Goal: Task Accomplishment & Management: Complete application form

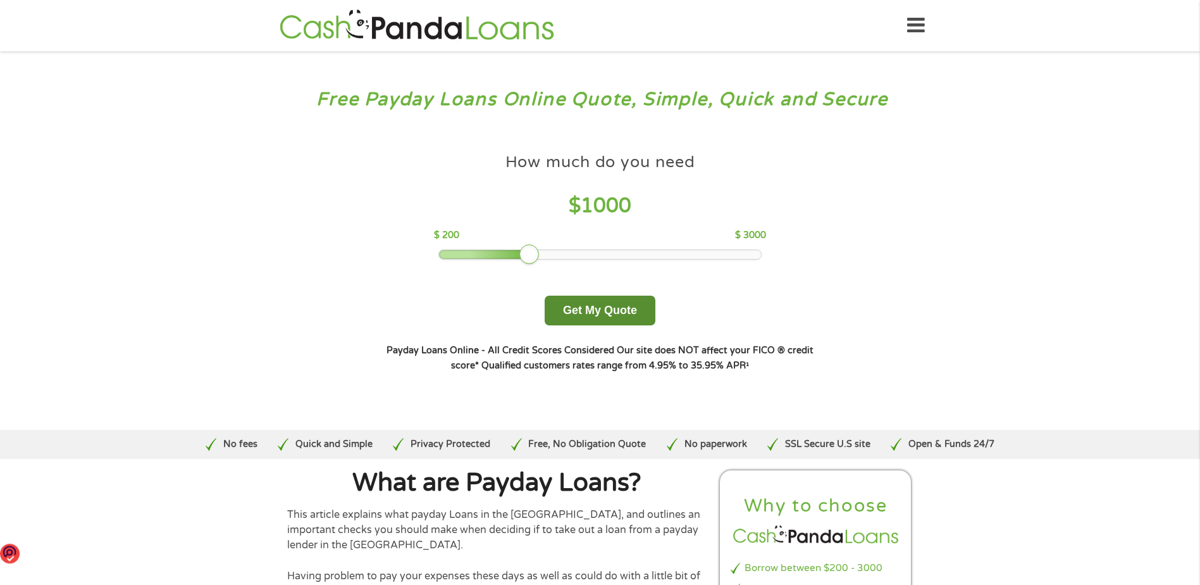
click at [604, 313] on button "Get My Quote" at bounding box center [600, 311] width 111 height 30
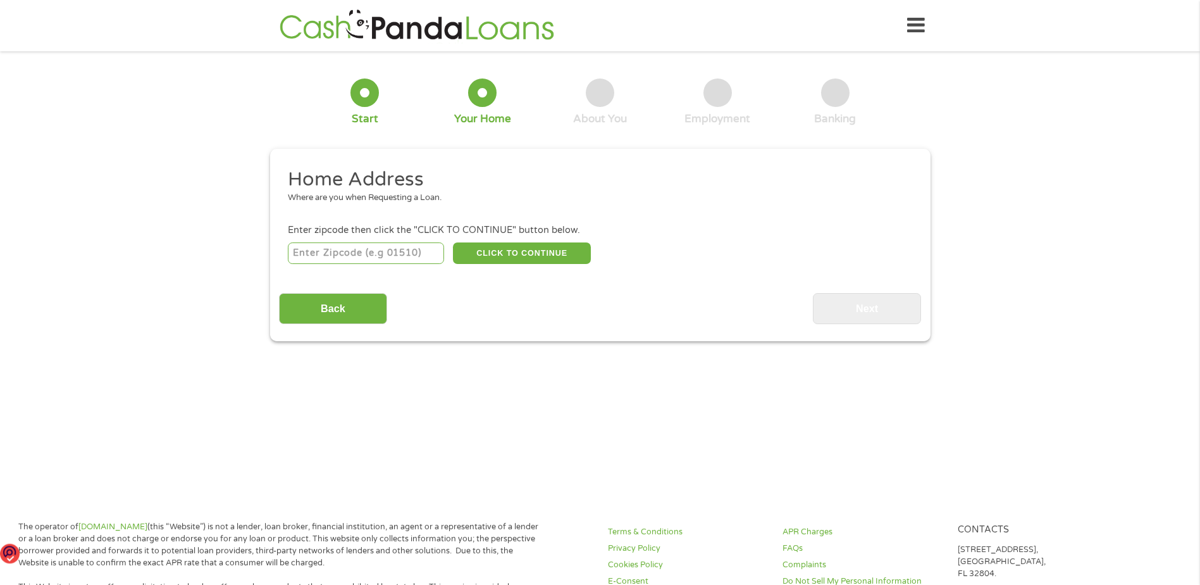
click at [340, 243] on input "number" at bounding box center [366, 253] width 156 height 22
type input "42003"
click at [540, 252] on button "CLICK TO CONTINUE" at bounding box center [522, 253] width 138 height 22
type input "42003"
type input "Paducah"
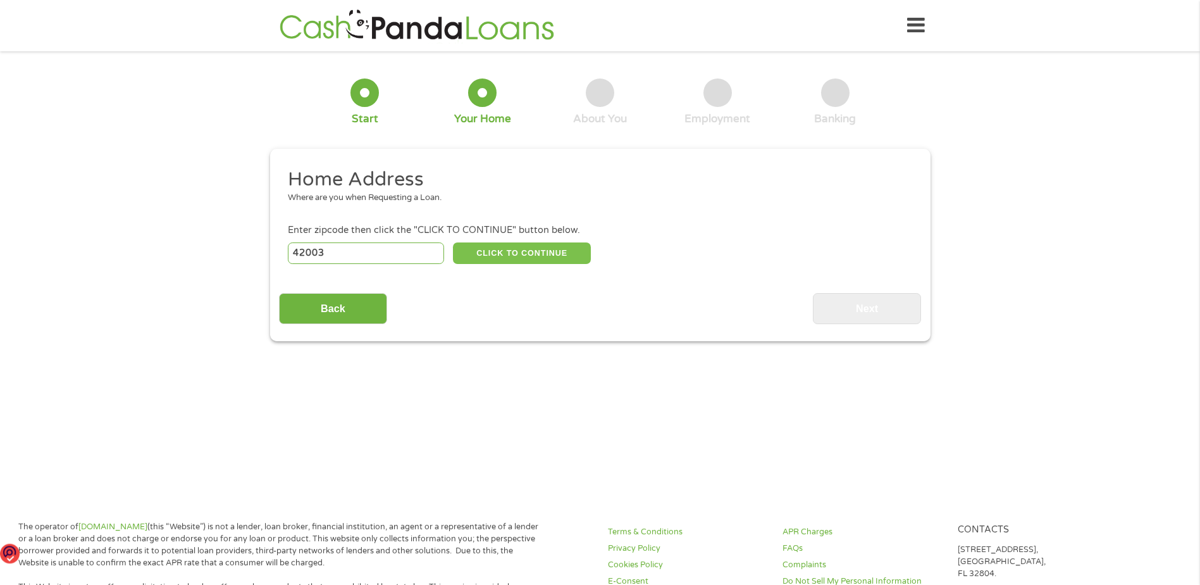
select select "[US_STATE]"
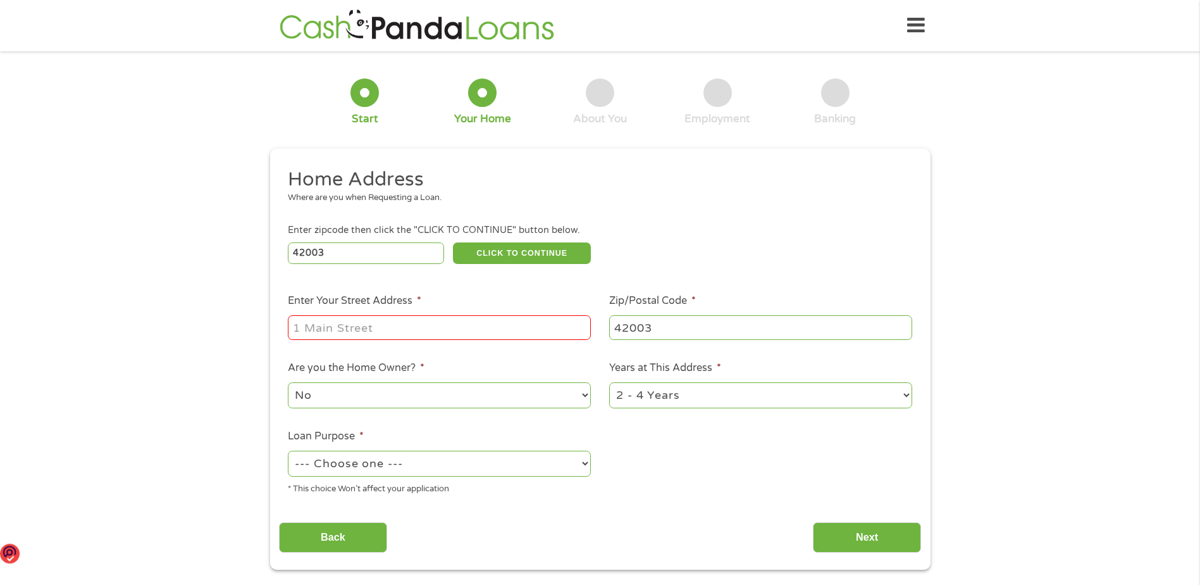
click at [330, 323] on input "Enter Your Street Address *" at bounding box center [439, 327] width 303 height 24
type input "[STREET_ADDRESS][PERSON_NAME]"
click at [428, 463] on select "--- Choose one --- Pay Bills Debt Consolidation Home Improvement Major Purchase…" at bounding box center [439, 464] width 303 height 26
select select "other"
click at [288, 451] on select "--- Choose one --- Pay Bills Debt Consolidation Home Improvement Major Purchase…" at bounding box center [439, 464] width 303 height 26
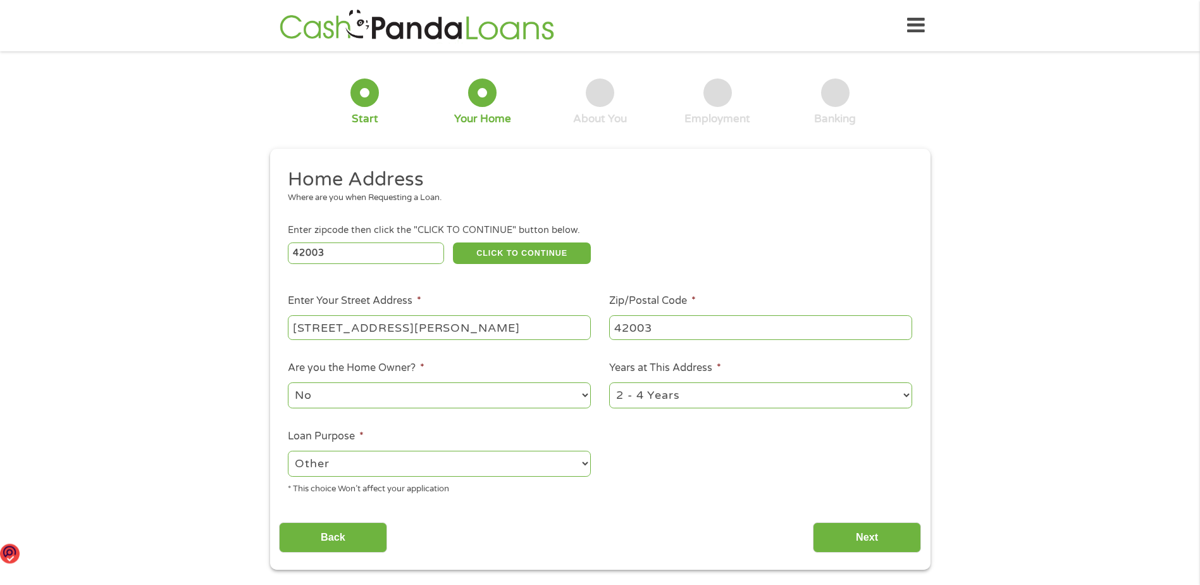
click at [906, 393] on select "1 Year or less 1 - 2 Years 2 - 4 Years Over 4 Years" at bounding box center [760, 395] width 303 height 26
select select "12months"
click at [609, 382] on select "1 Year or less 1 - 2 Years 2 - 4 Years Over 4 Years" at bounding box center [760, 395] width 303 height 26
click at [871, 532] on input "Next" at bounding box center [867, 537] width 108 height 31
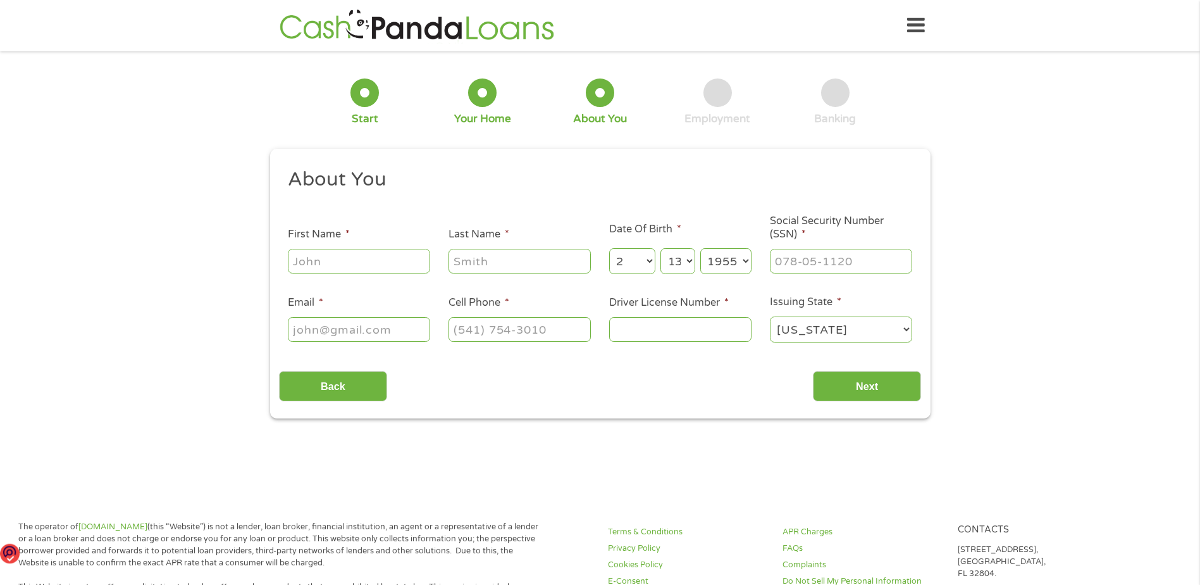
scroll to position [5, 5]
click at [317, 261] on input "First Name *" at bounding box center [359, 261] width 142 height 24
type input "[PERSON_NAME]"
type input "[EMAIL_ADDRESS][DOMAIN_NAME]"
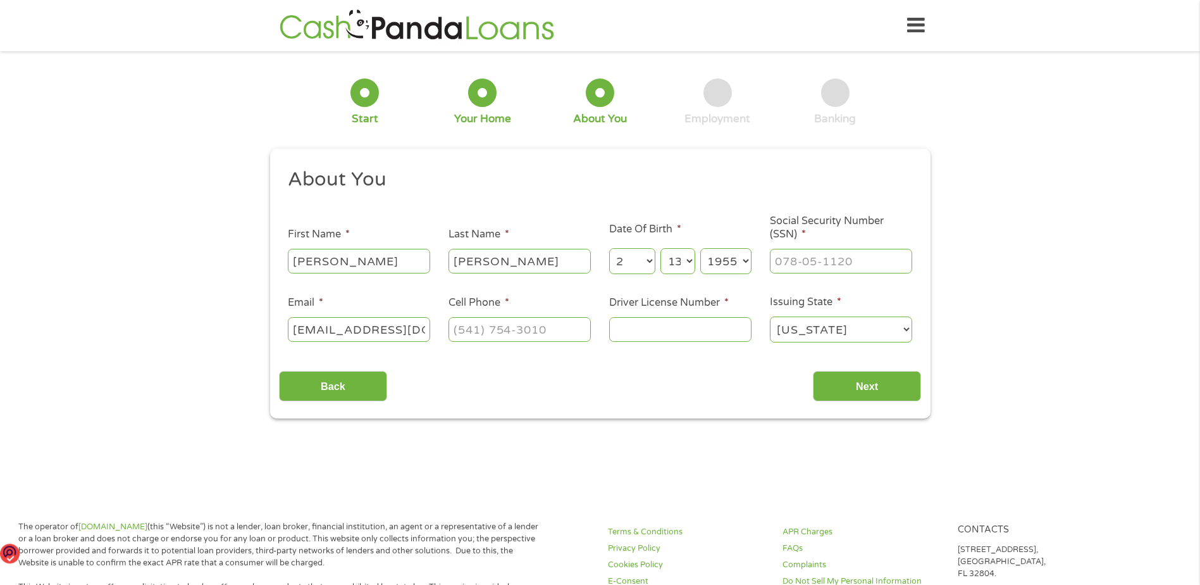
type input "6186383147"
select select "[US_STATE]"
type input "[PHONE_NUMBER]"
click at [779, 261] on input "___-__-____" at bounding box center [841, 261] width 142 height 24
type input "329-50-9596"
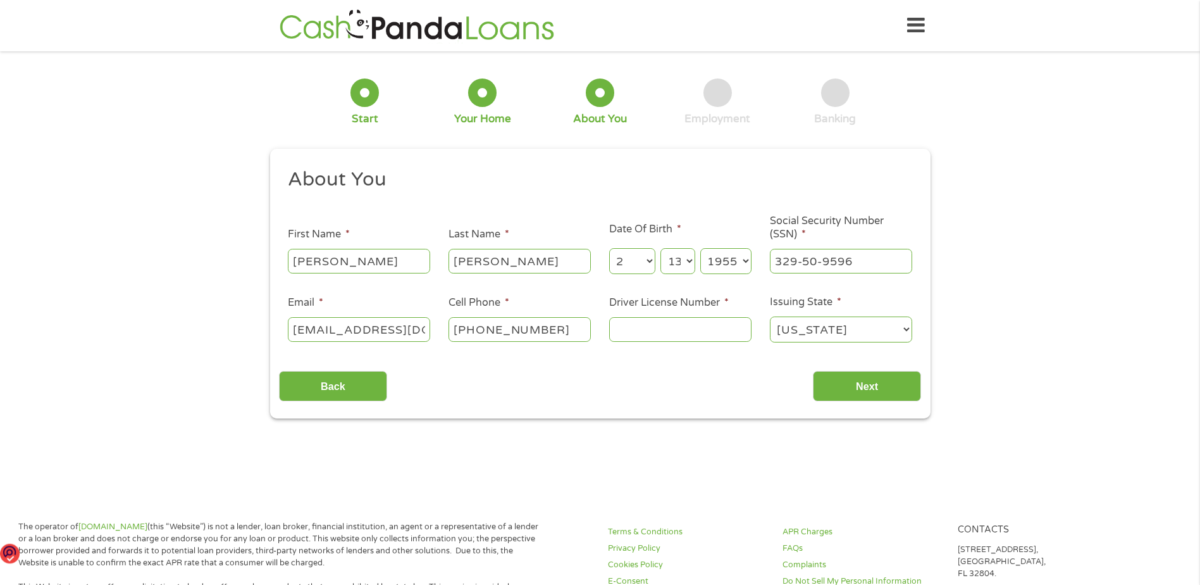
click at [623, 321] on input "Driver License Number *" at bounding box center [680, 329] width 142 height 24
type input "K42079255644"
click at [851, 384] on input "Next" at bounding box center [867, 386] width 108 height 31
click at [869, 391] on input "Next" at bounding box center [867, 386] width 108 height 31
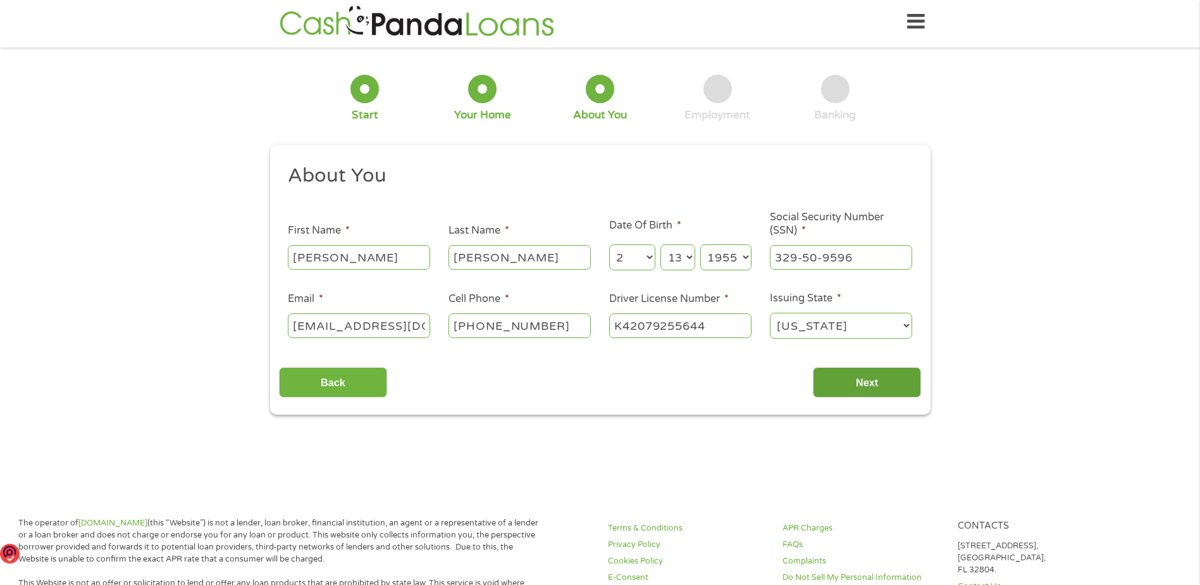
scroll to position [253, 0]
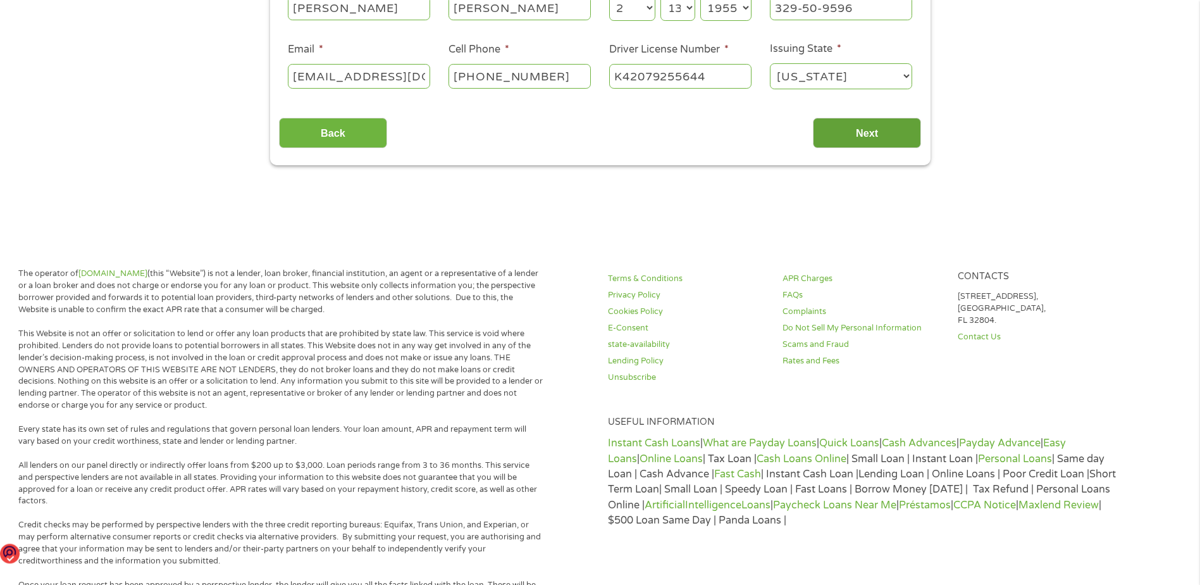
click at [861, 130] on input "Next" at bounding box center [867, 133] width 108 height 31
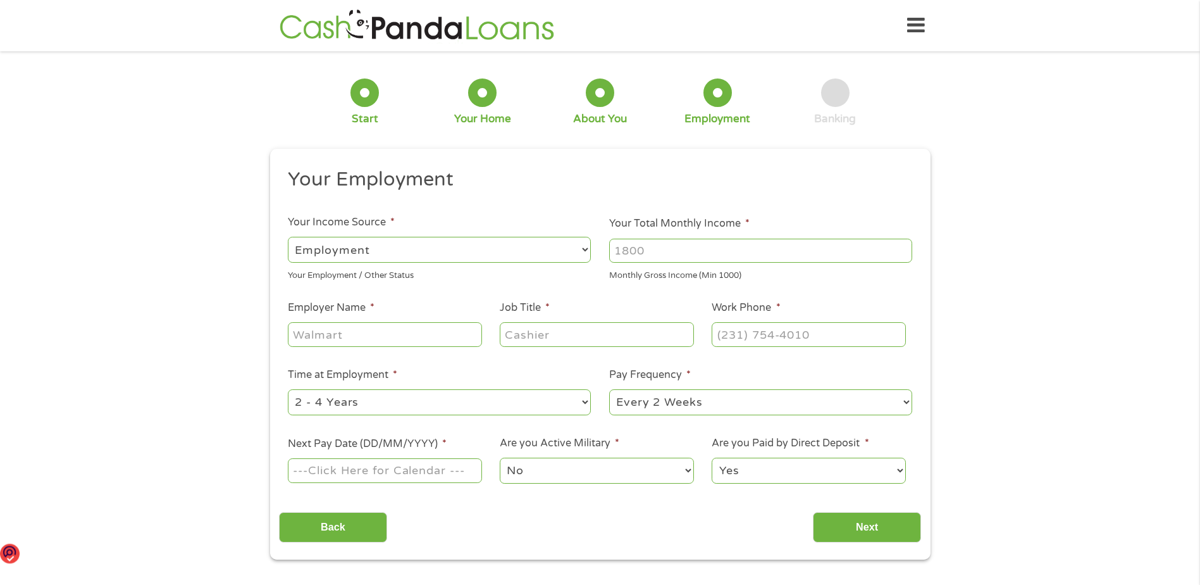
scroll to position [5, 5]
click at [358, 250] on select "--- Choose one --- Employment [DEMOGRAPHIC_DATA] Benefits" at bounding box center [439, 250] width 303 height 26
select select "benefits"
click at [288, 237] on select "--- Choose one --- Employment [DEMOGRAPHIC_DATA] Benefits" at bounding box center [439, 250] width 303 height 26
type input "Other"
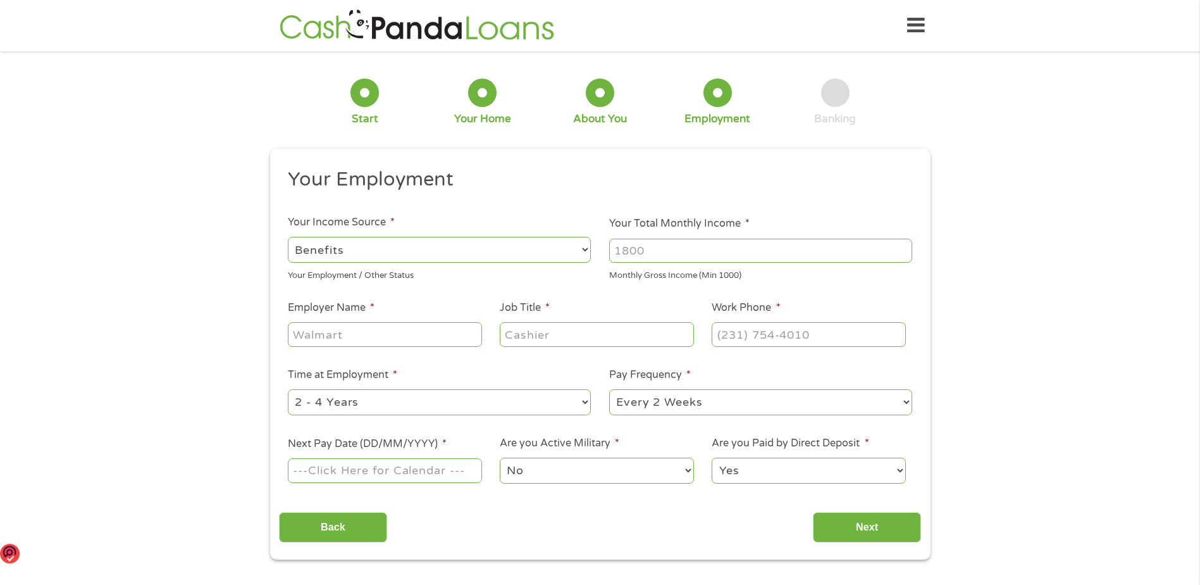
type input "[PHONE_NUMBER]"
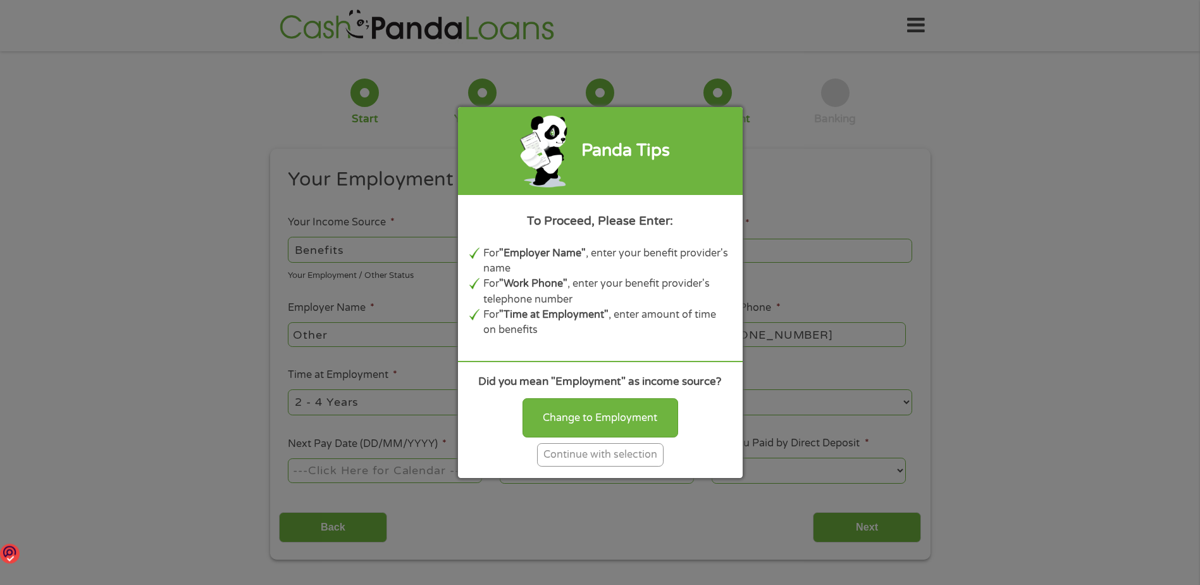
click at [621, 460] on div "Continue with selection" at bounding box center [600, 454] width 127 height 23
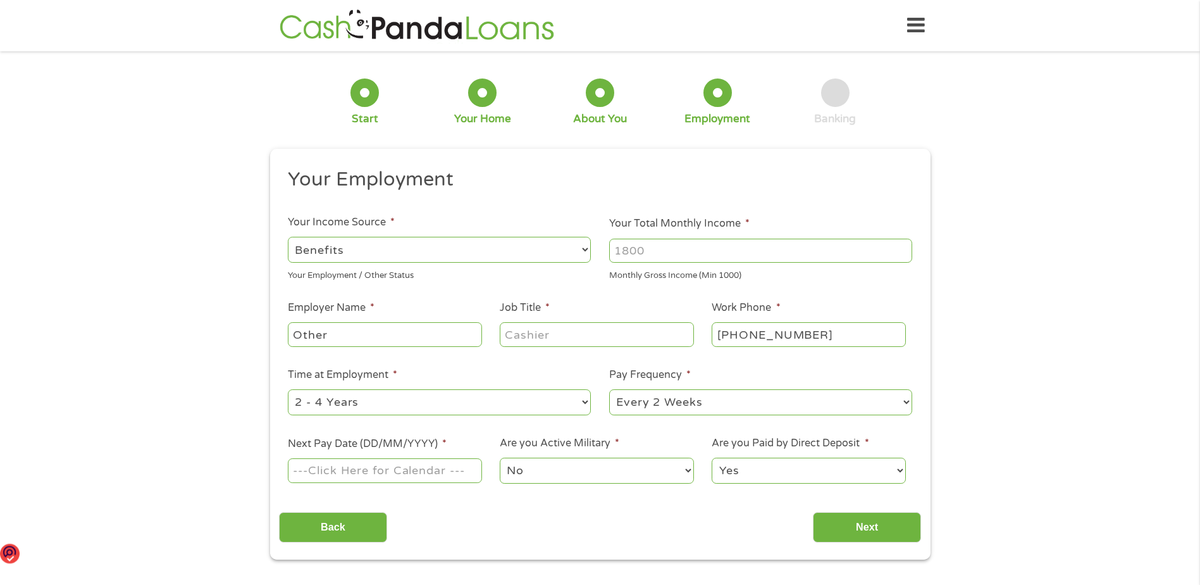
click at [625, 252] on input "Your Total Monthly Income *" at bounding box center [760, 251] width 303 height 24
type input "6100"
click at [335, 340] on input "Other" at bounding box center [385, 334] width 194 height 24
click at [526, 337] on input "Job Title *" at bounding box center [597, 334] width 194 height 24
type input "Retired"
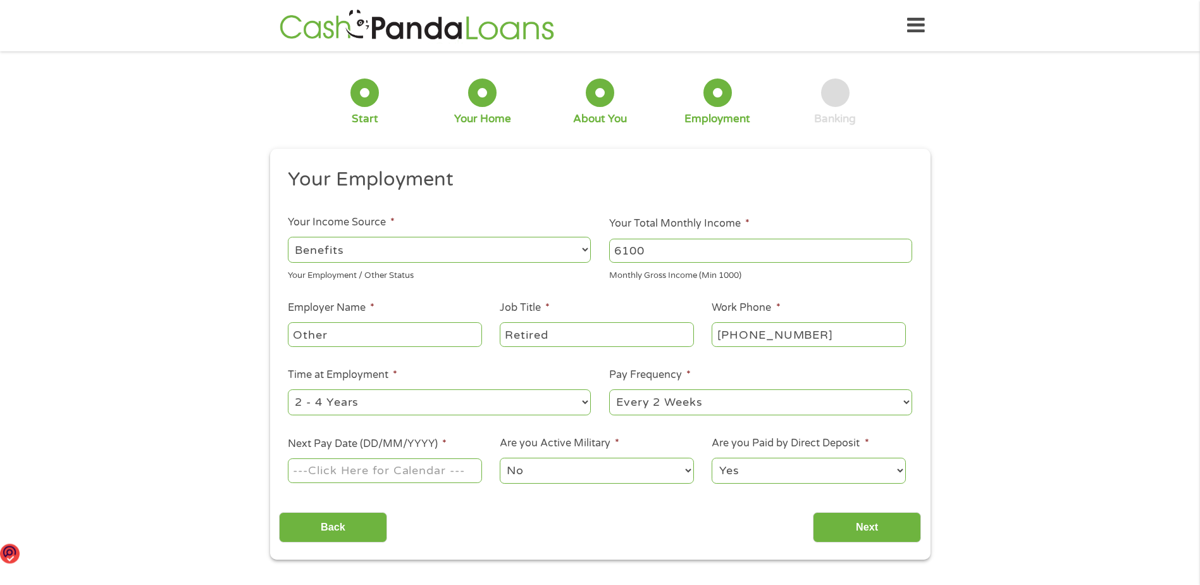
click at [816, 339] on input "[PHONE_NUMBER]" at bounding box center [809, 334] width 194 height 24
type input "[PHONE_NUMBER]"
click at [580, 397] on select "--- Choose one --- 1 Year or less 1 - 2 Years 2 - 4 Years Over 4 Years" at bounding box center [439, 402] width 303 height 26
select select "60months"
click at [288, 389] on select "--- Choose one --- 1 Year or less 1 - 2 Years 2 - 4 Years Over 4 Years" at bounding box center [439, 402] width 303 height 26
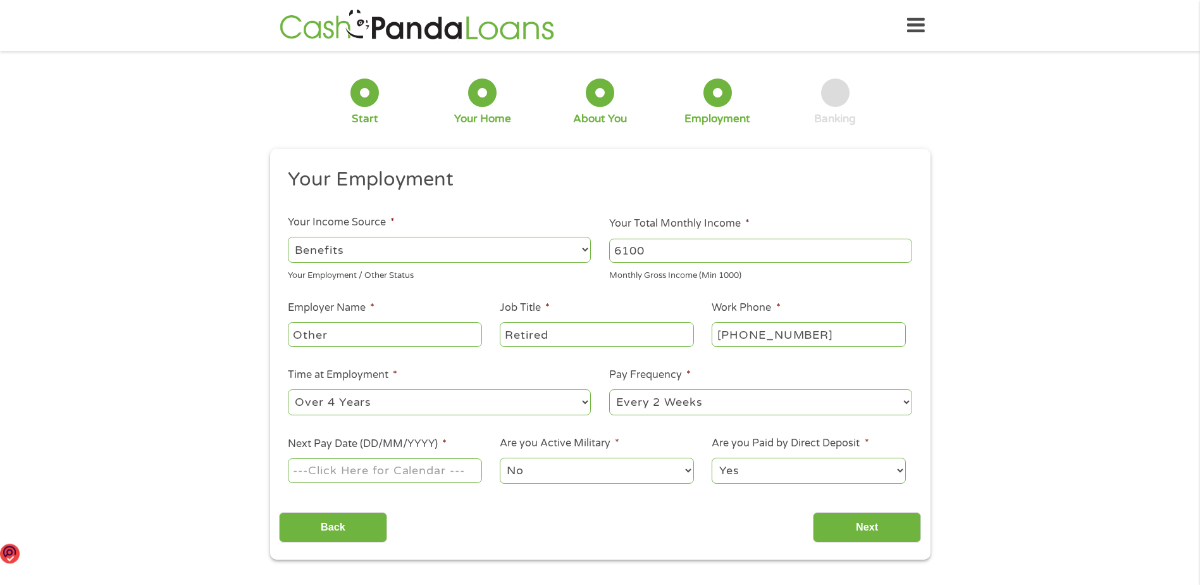
click at [826, 397] on select "--- Choose one --- Every 2 Weeks Every Week Monthly Semi-Monthly" at bounding box center [760, 402] width 303 height 26
select select "monthly"
click at [609, 389] on select "--- Choose one --- Every 2 Weeks Every Week Monthly Semi-Monthly" at bounding box center [760, 402] width 303 height 26
click at [318, 472] on input "Next Pay Date (DD/MM/YYYY) *" at bounding box center [385, 470] width 194 height 24
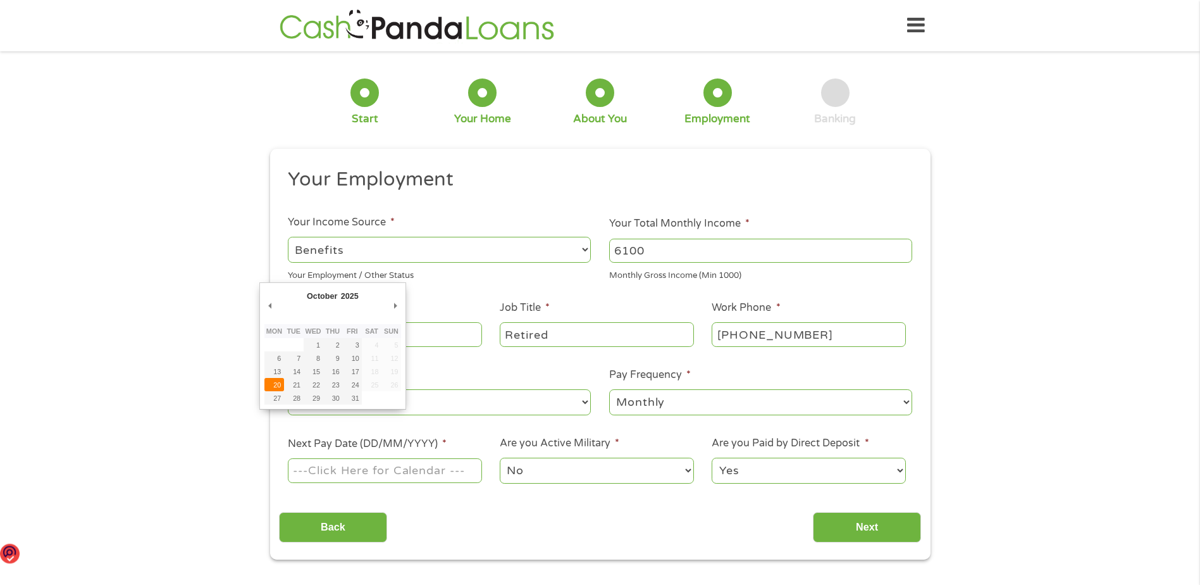
type input "[DATE]"
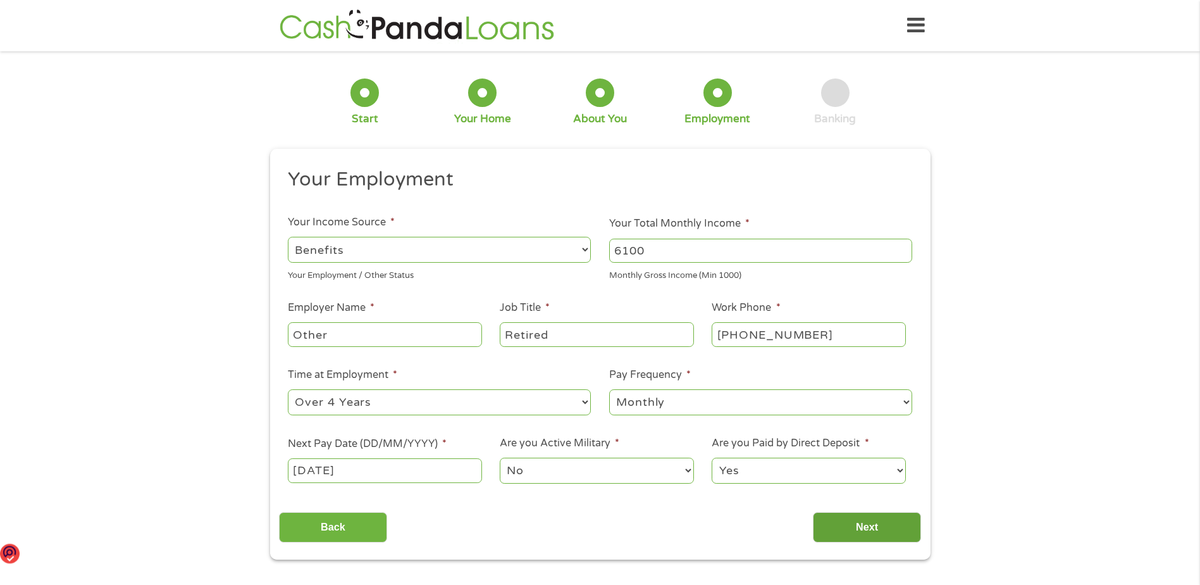
click at [873, 521] on input "Next" at bounding box center [867, 527] width 108 height 31
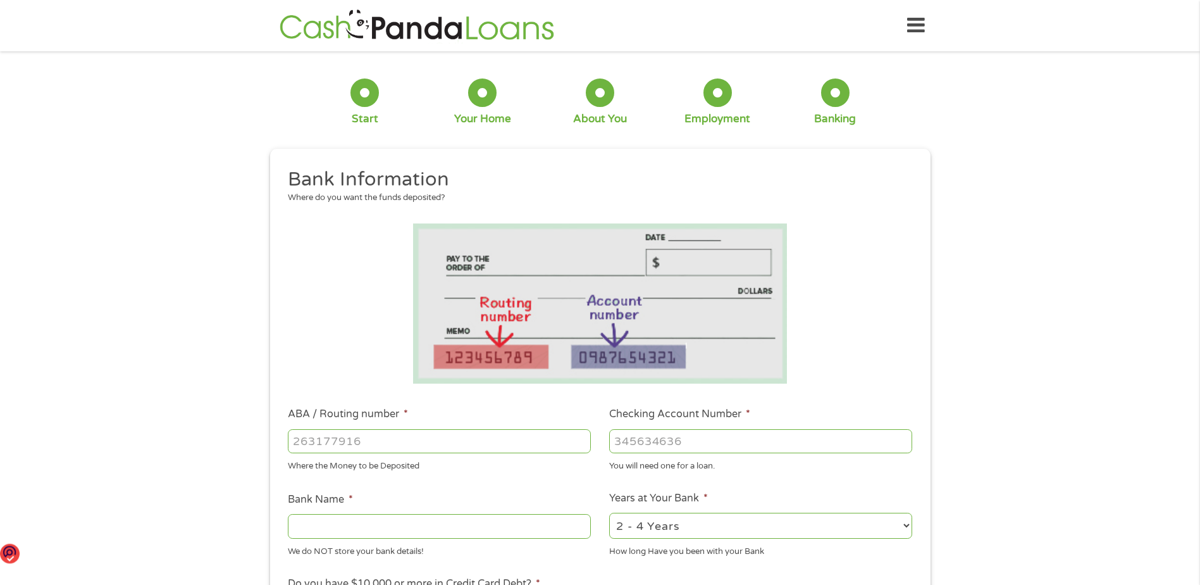
click at [314, 440] on input "ABA / Routing number *" at bounding box center [439, 441] width 303 height 24
type input "081222593"
type input "BANTERRA BANK"
type input "081222593"
click at [628, 432] on input "Checking Account Number *" at bounding box center [760, 441] width 303 height 24
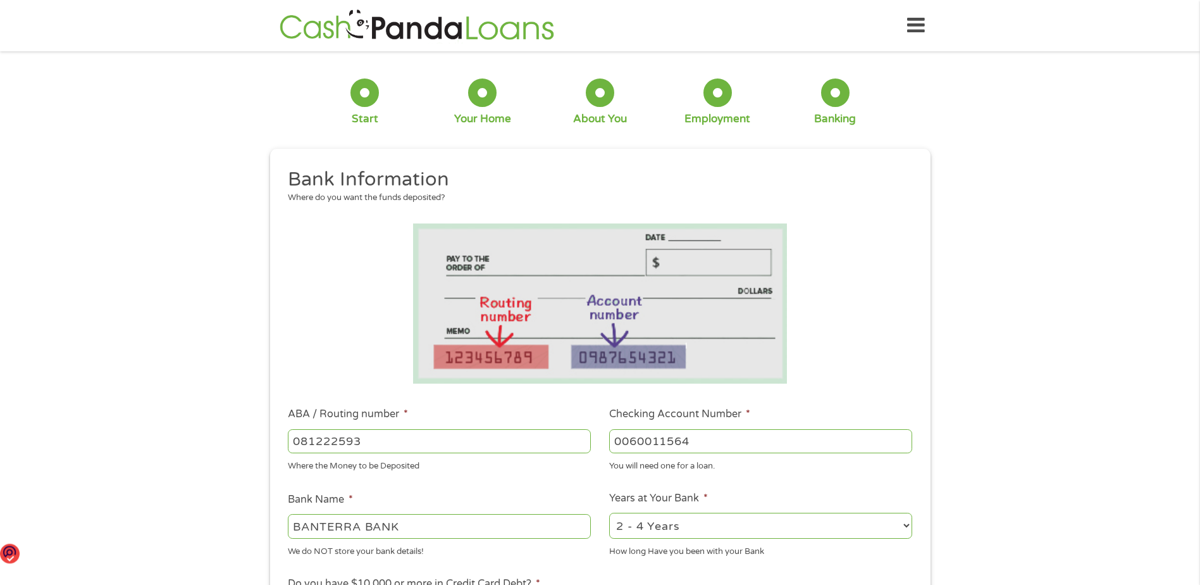
type input "0060011564"
click at [892, 522] on select "2 - 4 Years 6 - 12 Months 1 - 2 Years Over 4 Years" at bounding box center [760, 526] width 303 height 26
select select "60months"
click at [609, 513] on select "2 - 4 Years 6 - 12 Months 1 - 2 Years Over 4 Years" at bounding box center [760, 526] width 303 height 26
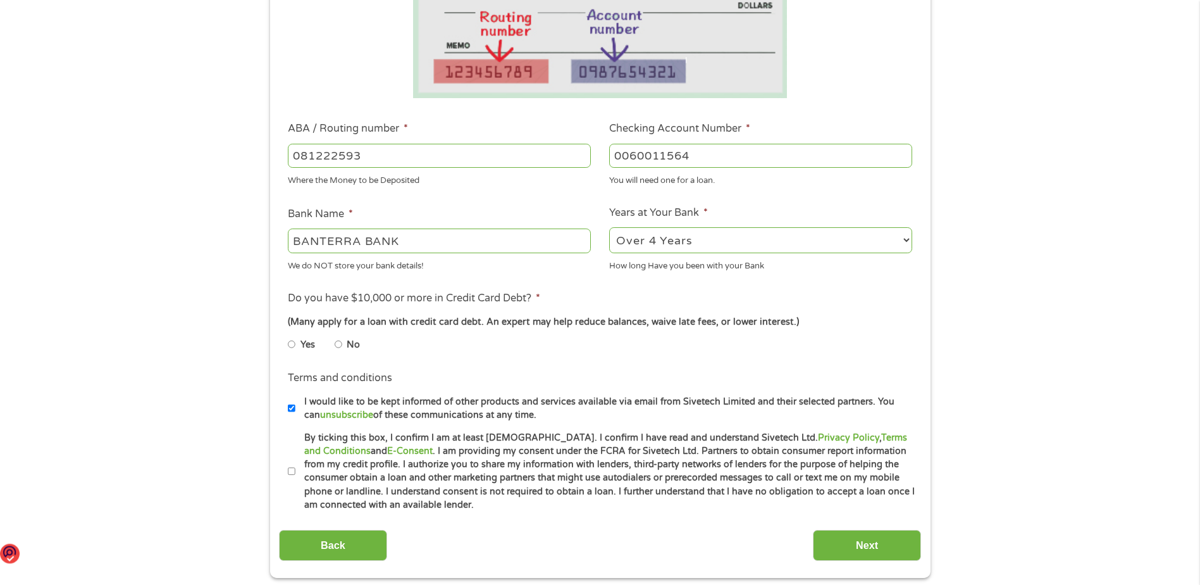
scroll to position [316, 0]
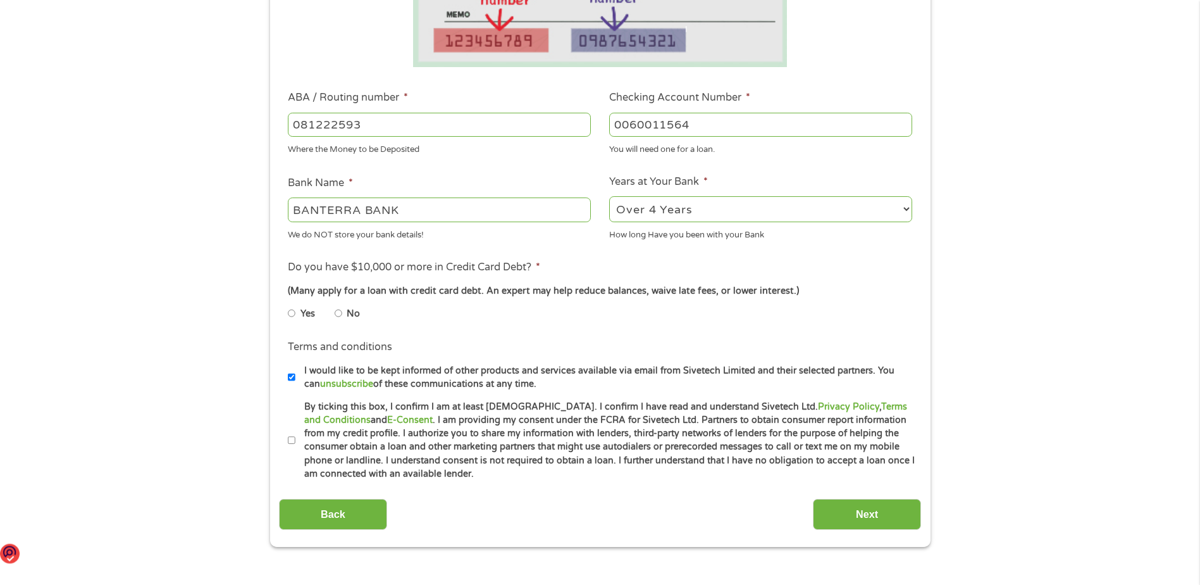
click at [333, 309] on li "Yes" at bounding box center [311, 313] width 47 height 25
click at [339, 308] on input "No" at bounding box center [339, 313] width 8 height 20
radio input "true"
drag, startPoint x: 290, startPoint y: 436, endPoint x: 285, endPoint y: 460, distance: 24.5
click at [289, 438] on input "By ticking this box, I confirm I am at least [DEMOGRAPHIC_DATA]. I confirm I ha…" at bounding box center [292, 440] width 8 height 20
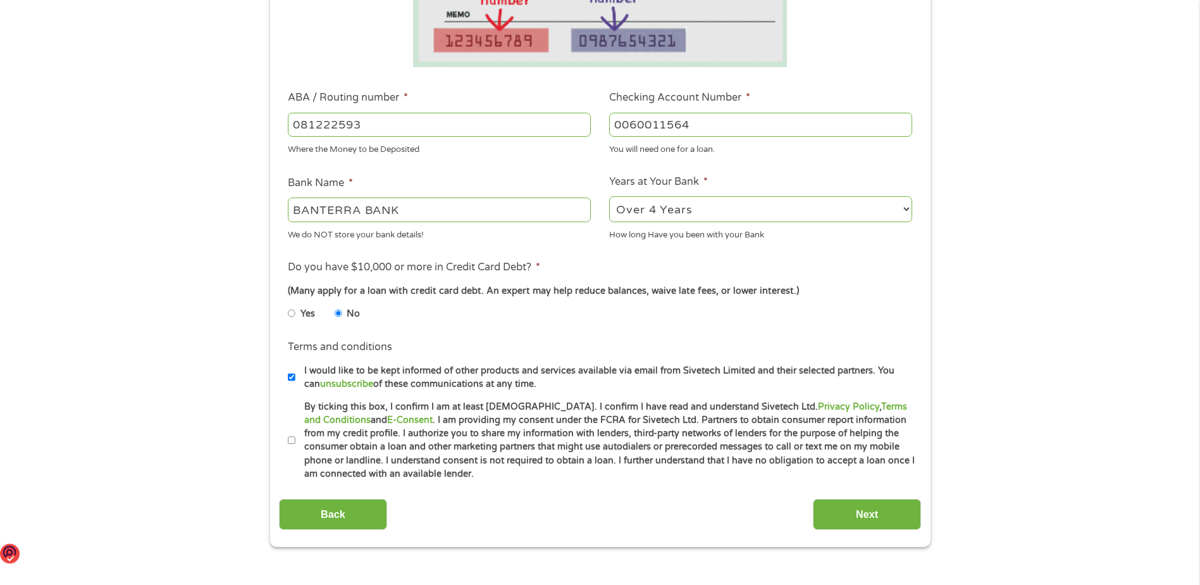
checkbox input "true"
click at [853, 509] on input "Next" at bounding box center [867, 514] width 108 height 31
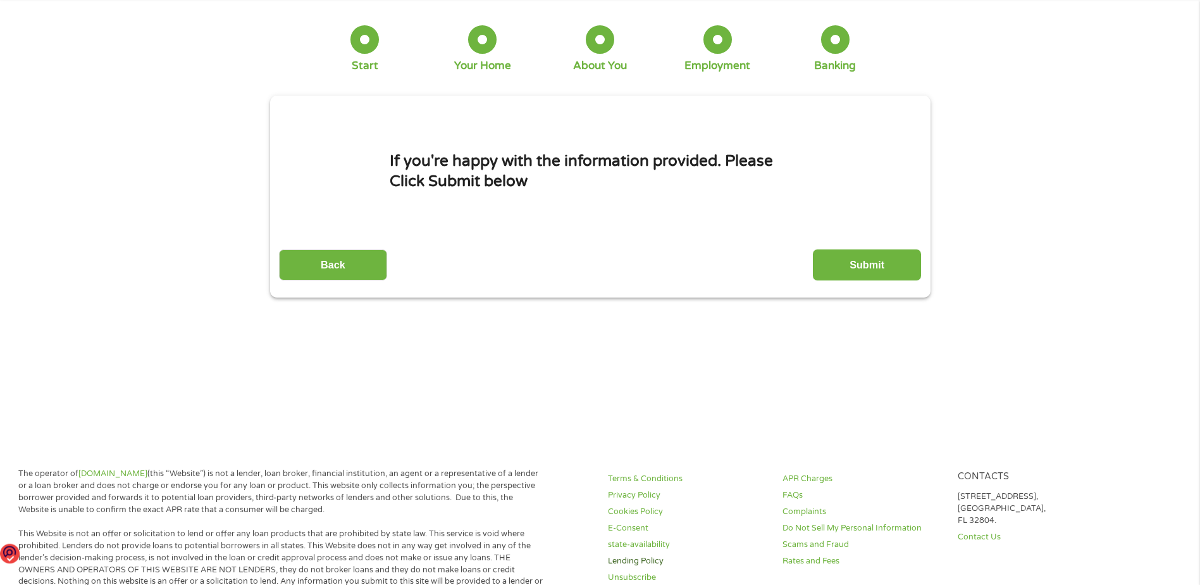
scroll to position [0, 0]
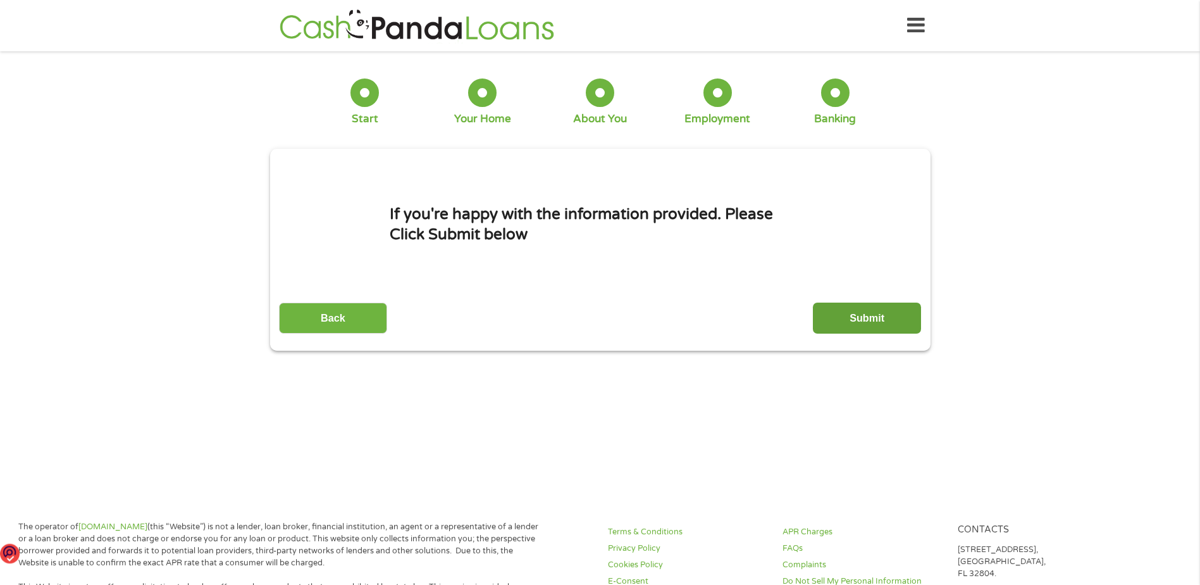
click at [850, 318] on input "Submit" at bounding box center [867, 317] width 108 height 31
